Goal: Task Accomplishment & Management: Use online tool/utility

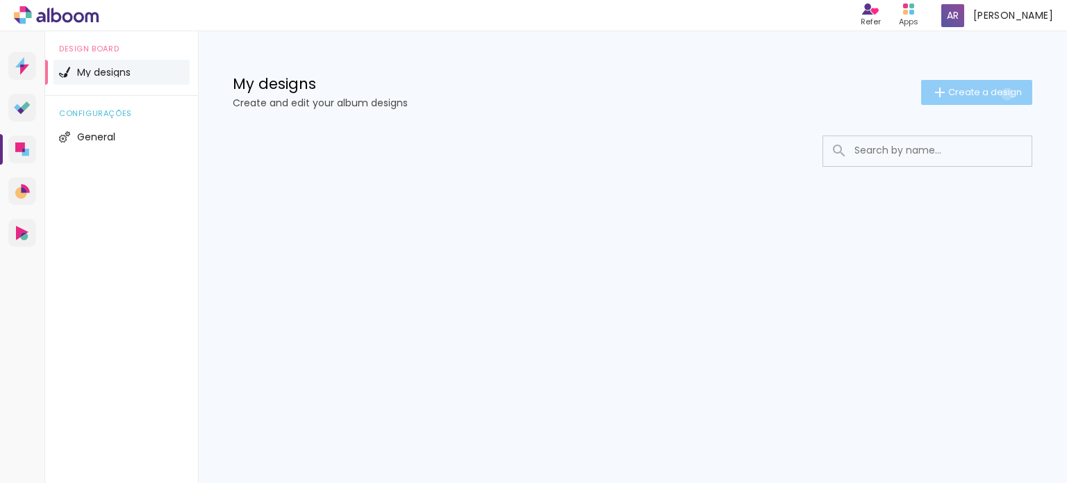
click at [1005, 94] on span "Create a design" at bounding box center [985, 91] width 74 height 9
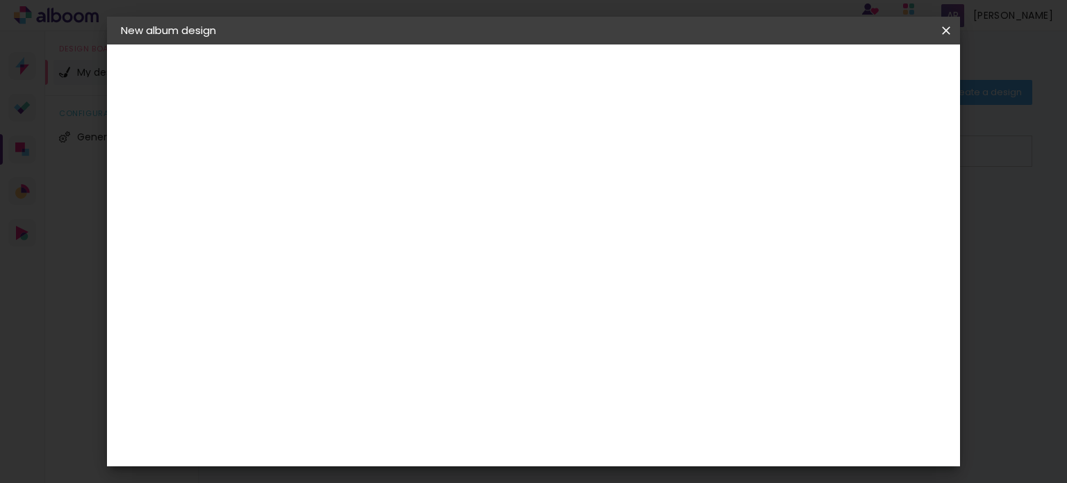
click at [348, 185] on input at bounding box center [348, 187] width 0 height 22
type input "Teaching Excellence and Achievement"
type paper-input "Teaching Excellence and Achievement"
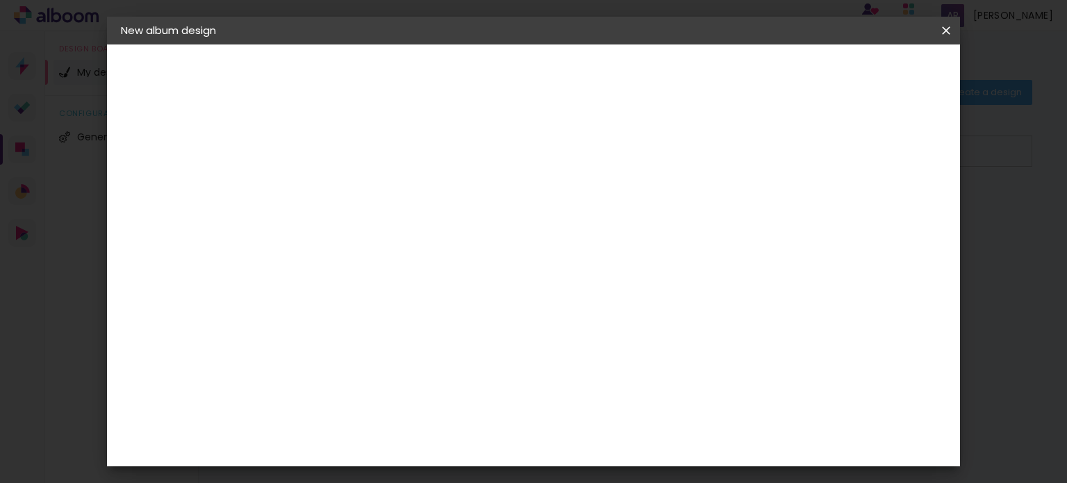
click at [0, 0] on slot "Next" at bounding box center [0, 0] width 0 height 0
click at [544, 75] on div "Previous Next" at bounding box center [478, 74] width 132 height 24
click at [0, 0] on iron-icon at bounding box center [0, 0] width 0 height 0
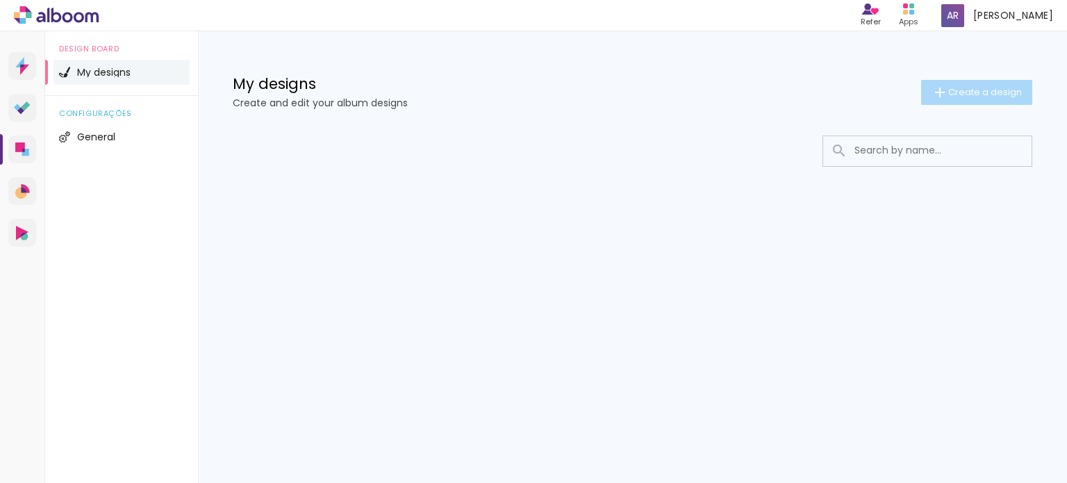
click at [957, 87] on span "Create a design" at bounding box center [985, 91] width 74 height 9
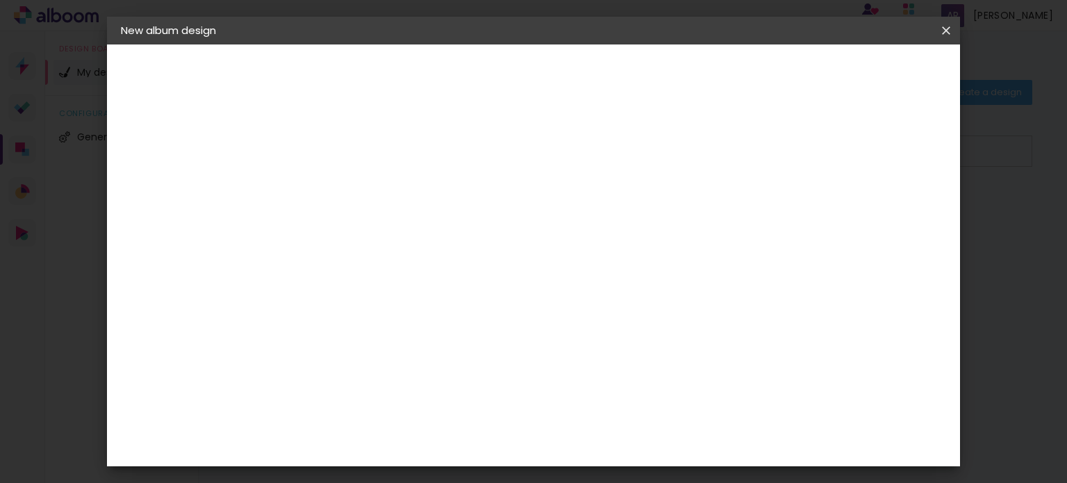
click at [0, 0] on iron-icon at bounding box center [0, 0] width 0 height 0
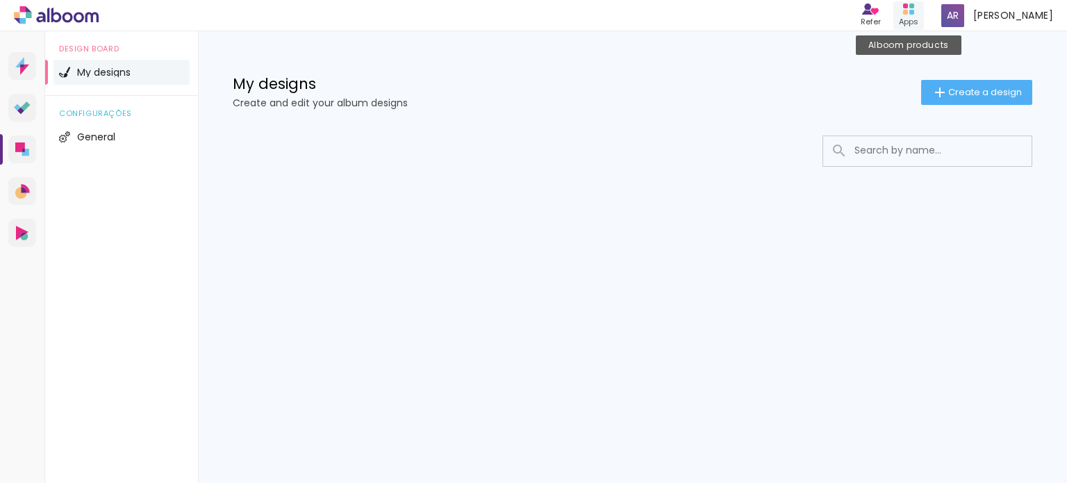
click at [908, 14] on rect at bounding box center [905, 12] width 5 height 5
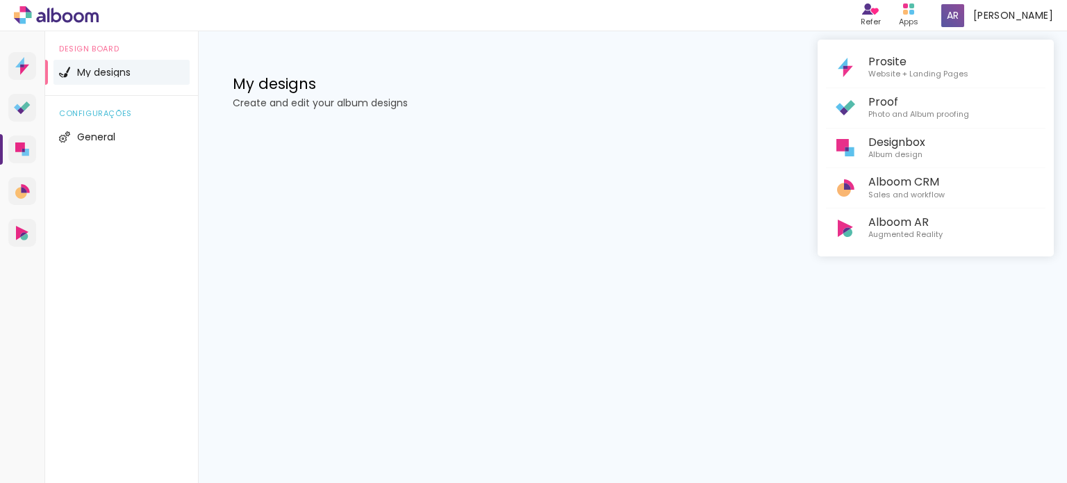
click at [22, 234] on div at bounding box center [533, 241] width 1067 height 483
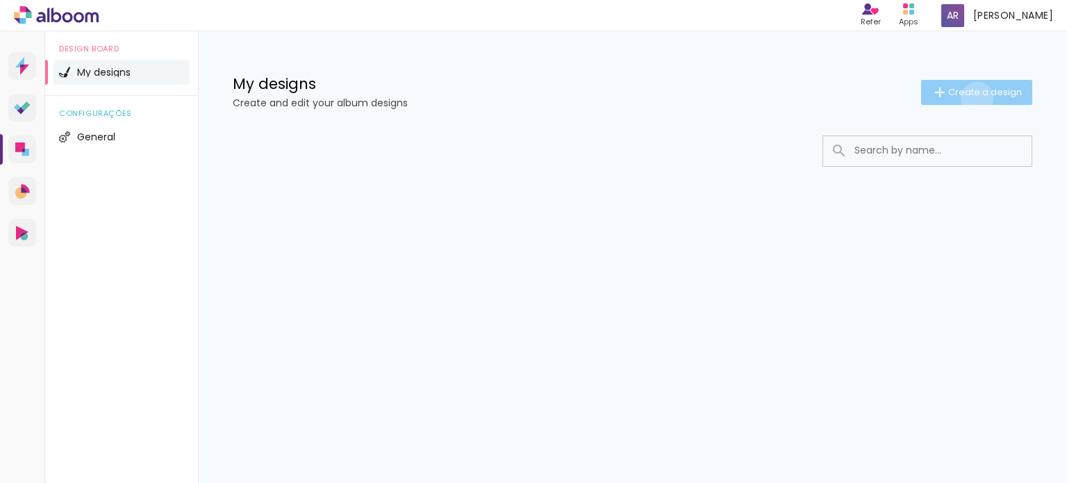
click at [976, 98] on paper-button "Create a design" at bounding box center [976, 92] width 111 height 25
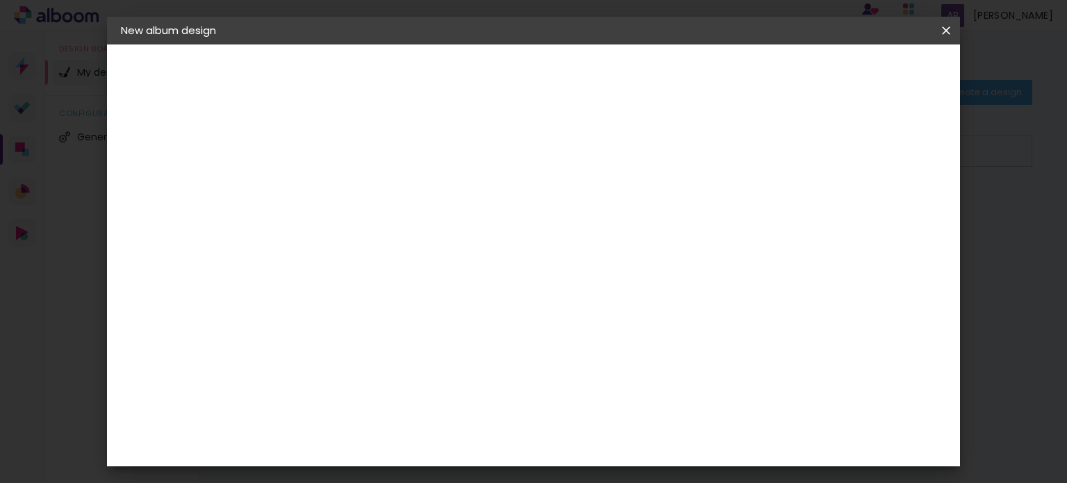
click at [348, 185] on input at bounding box center [348, 187] width 0 height 22
type input "TEA PROGRAM"
type paper-input "TEA PROGRAM"
click at [0, 0] on slot "Next" at bounding box center [0, 0] width 0 height 0
click at [403, 262] on paper-item "La Isla" at bounding box center [367, 280] width 118 height 36
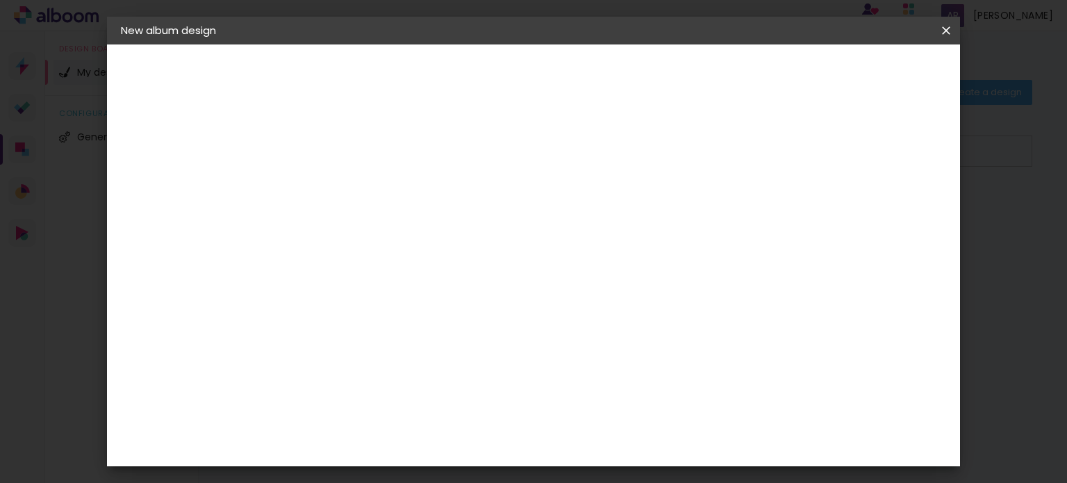
click at [0, 0] on slot "Next" at bounding box center [0, 0] width 0 height 0
click at [403, 233] on iron-icon at bounding box center [394, 241] width 17 height 17
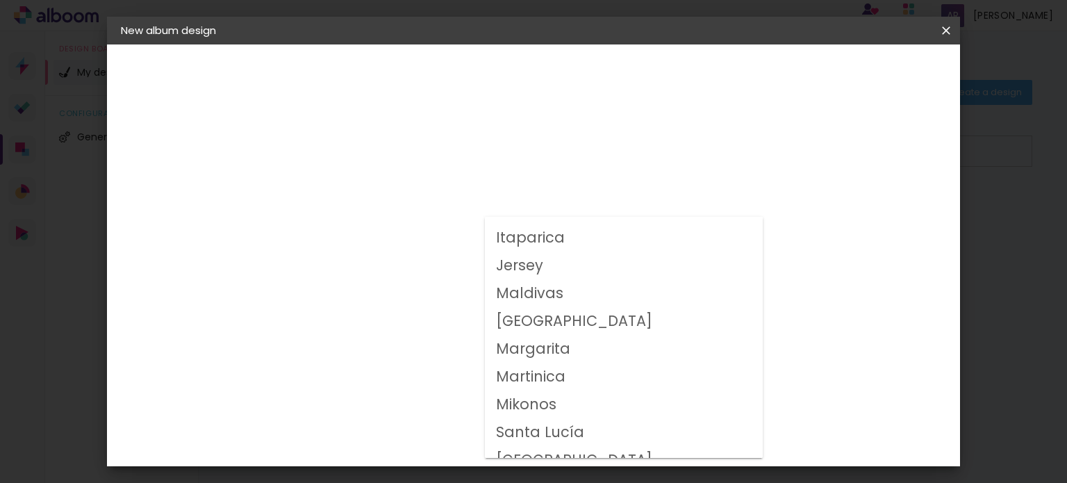
scroll to position [314, 0]
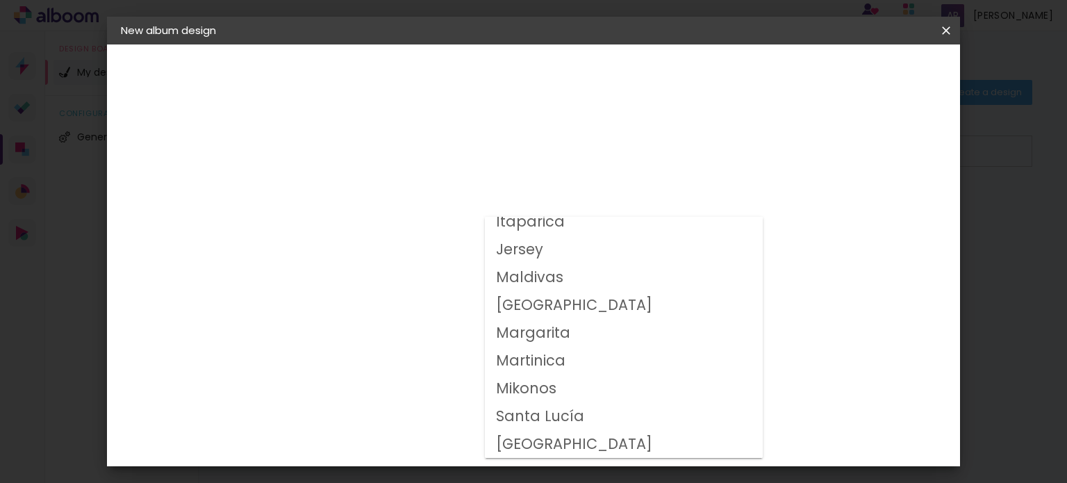
click at [755, 459] on iron-dropdown at bounding box center [624, 341] width 278 height 249
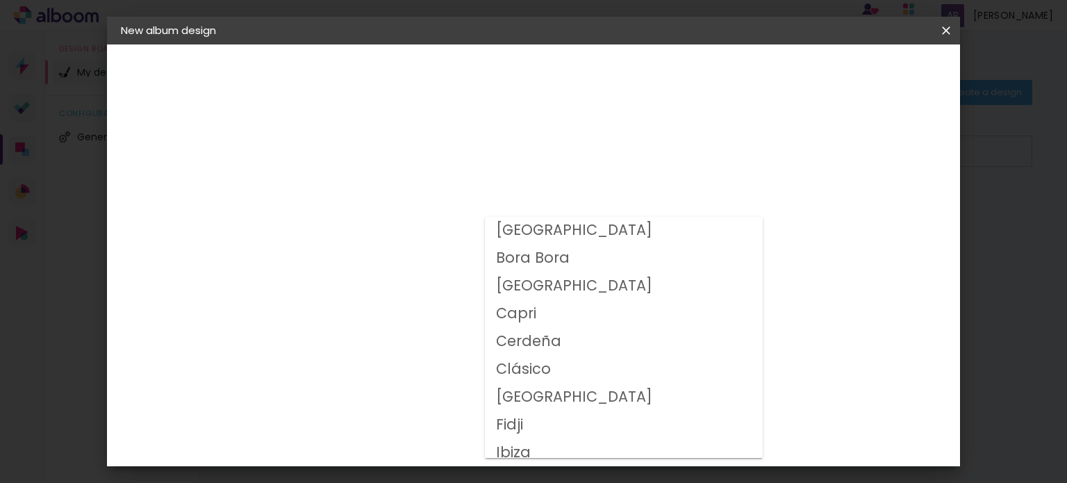
click at [0, 0] on slot "Capri" at bounding box center [0, 0] width 0 height 0
type input "Capri"
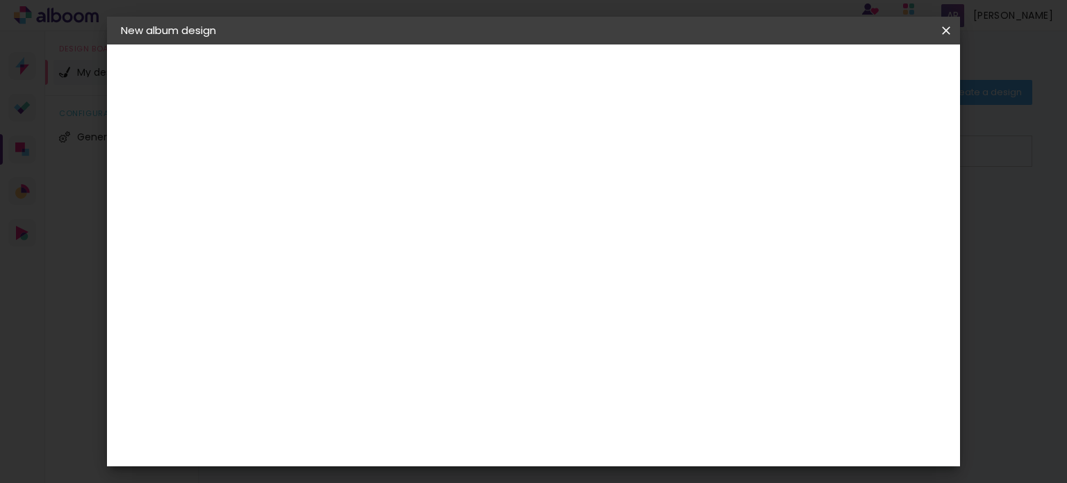
click at [485, 331] on span "15 × 30 cm" at bounding box center [462, 335] width 45 height 28
click at [565, 80] on paper-button "Next" at bounding box center [540, 74] width 50 height 24
